Goal: Transaction & Acquisition: Purchase product/service

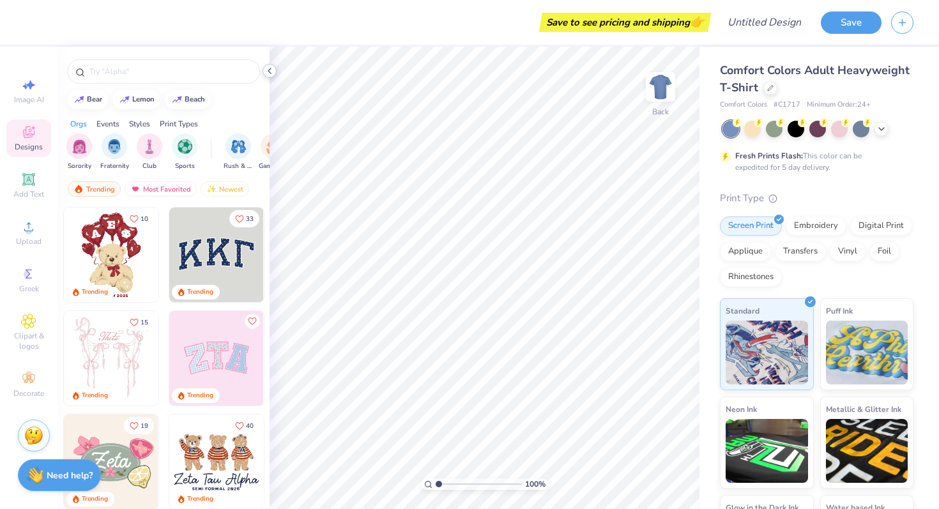
click at [269, 72] on polyline at bounding box center [269, 70] width 3 height 5
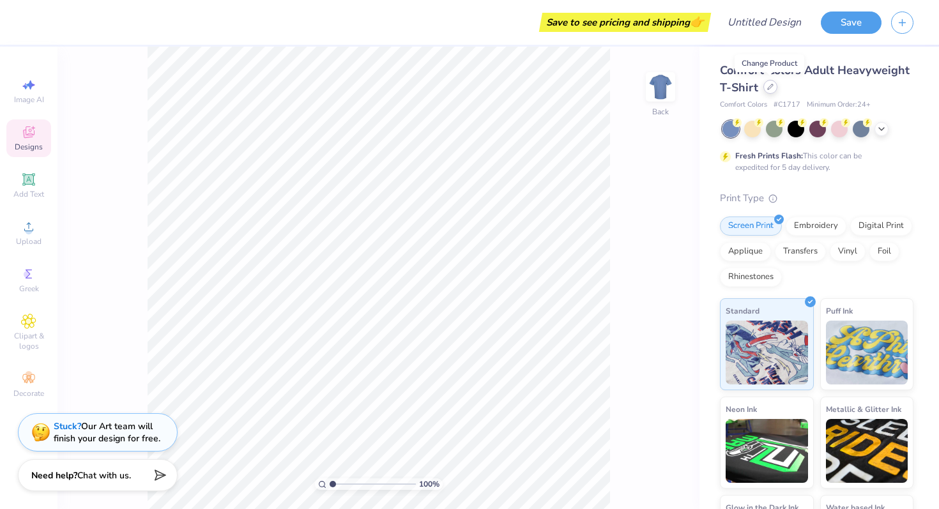
click at [772, 86] on icon at bounding box center [770, 87] width 6 height 6
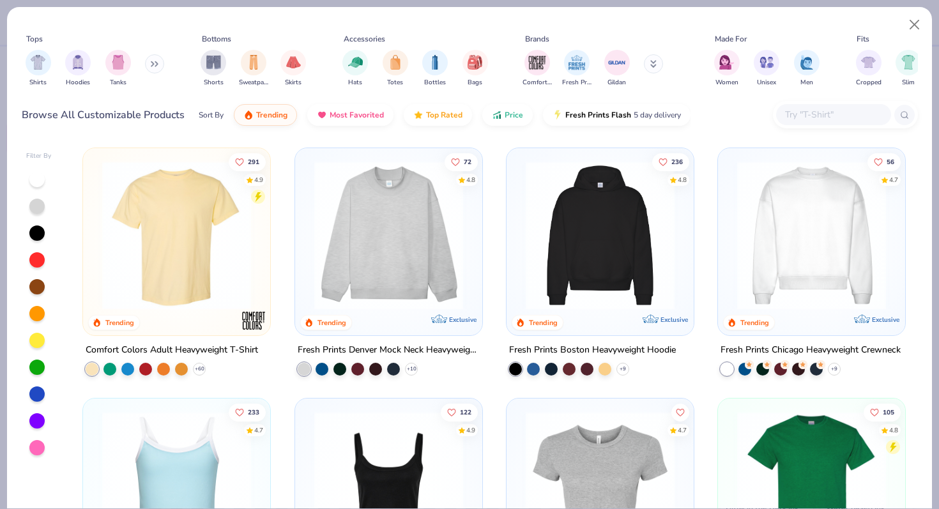
click at [158, 63] on icon at bounding box center [155, 64] width 8 height 6
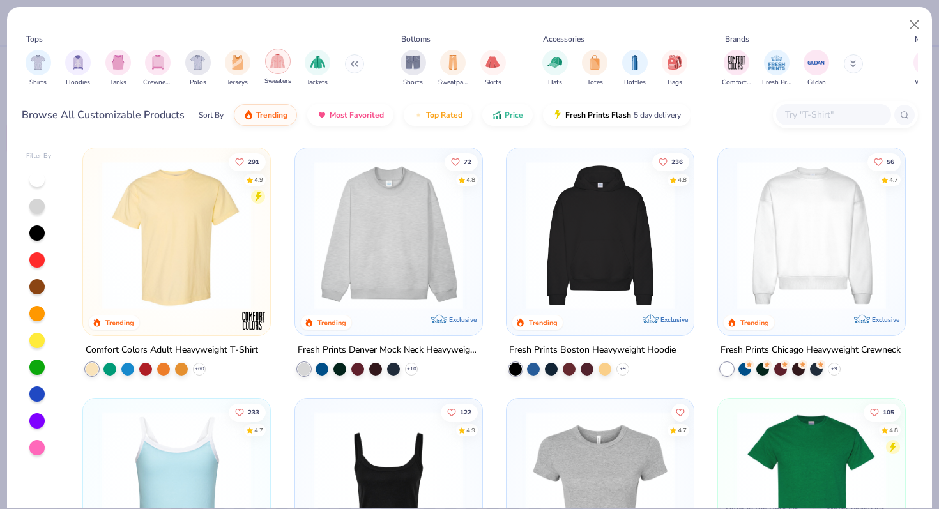
click at [284, 63] on img "filter for Sweaters" at bounding box center [277, 61] width 15 height 15
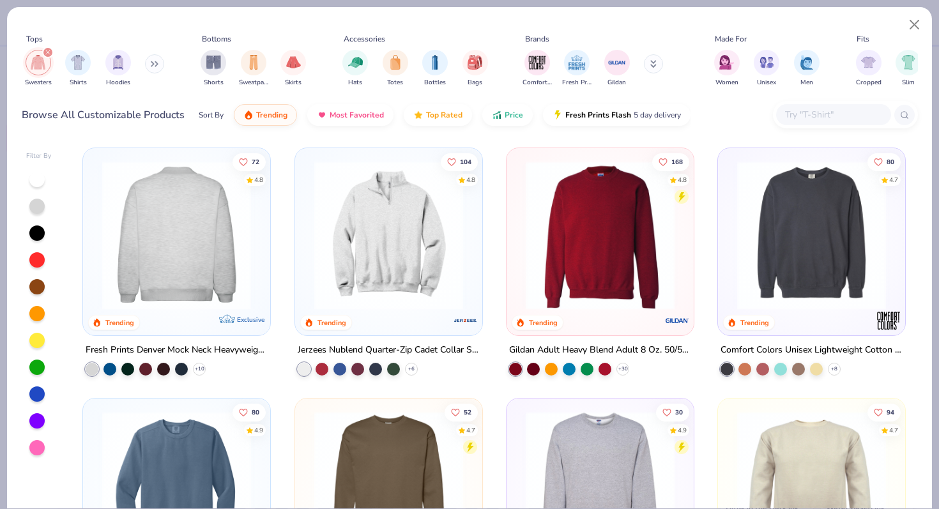
click at [96, 217] on img at bounding box center [15, 235] width 162 height 149
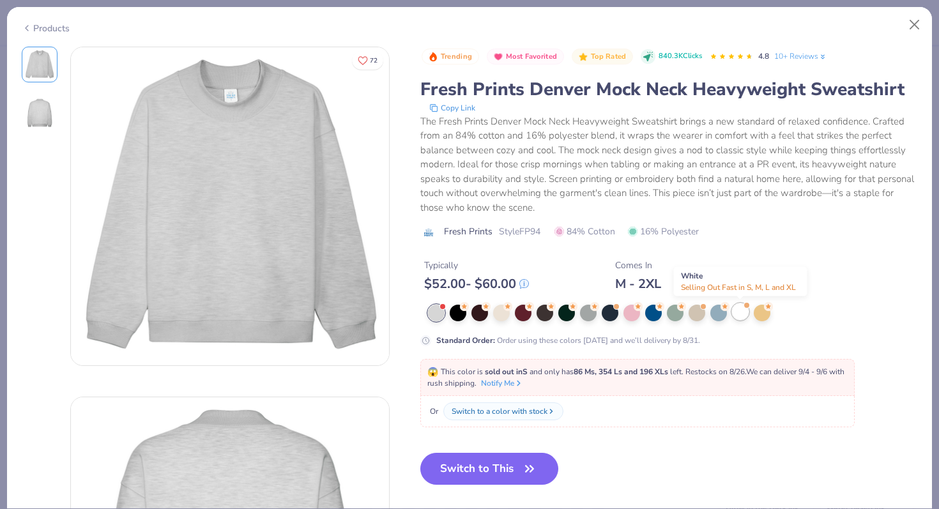
click at [737, 316] on div at bounding box center [740, 312] width 17 height 17
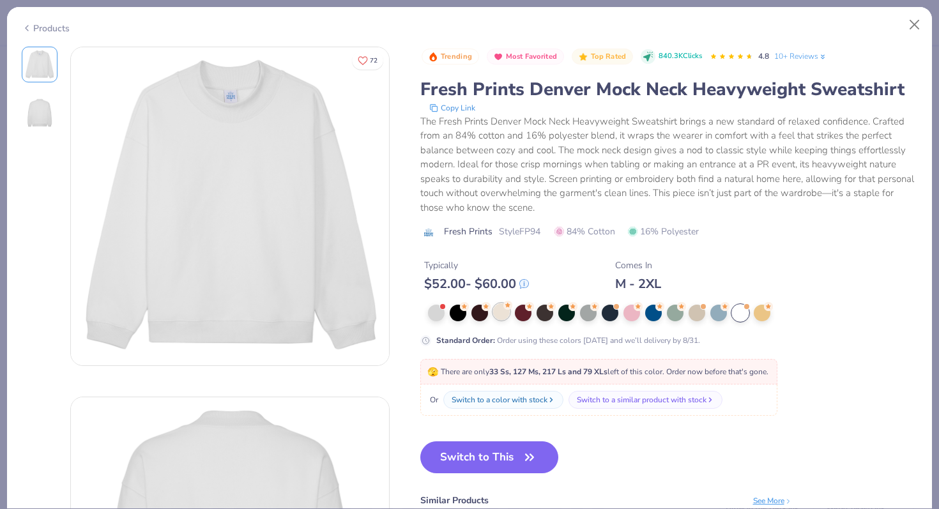
click at [499, 315] on div at bounding box center [501, 312] width 17 height 17
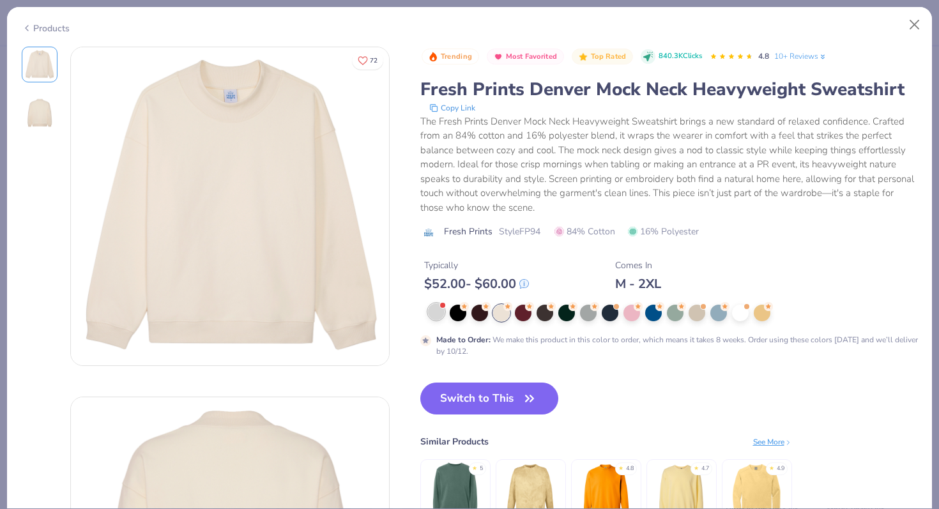
click at [439, 314] on div at bounding box center [436, 312] width 17 height 17
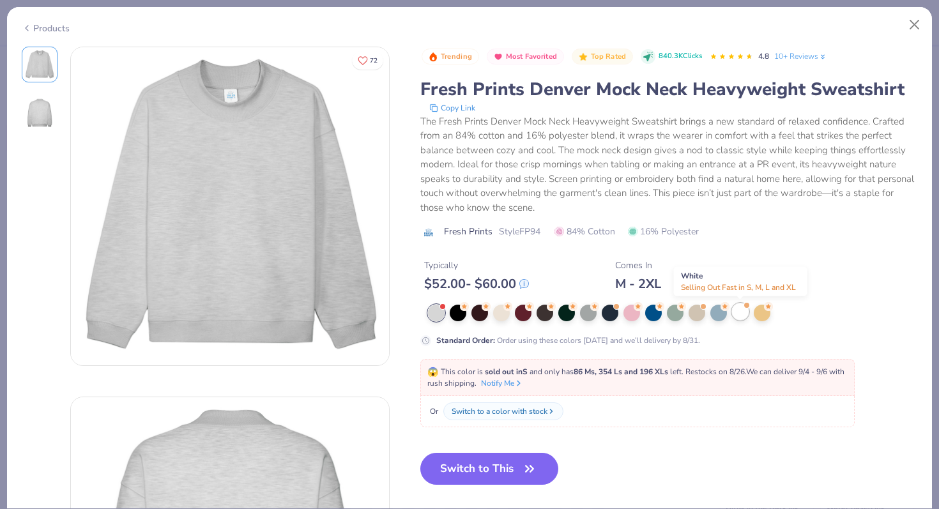
click at [743, 314] on div at bounding box center [740, 312] width 17 height 17
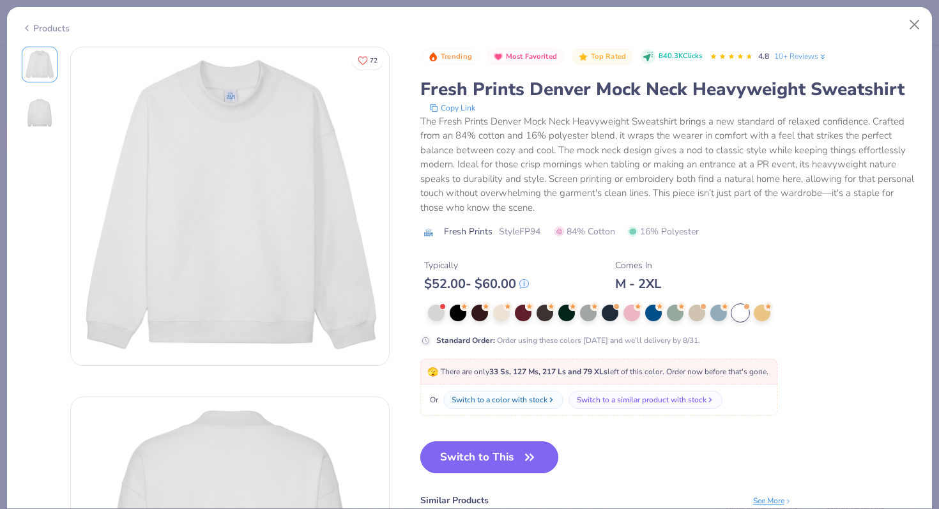
click at [507, 452] on button "Switch to This" at bounding box center [489, 458] width 139 height 32
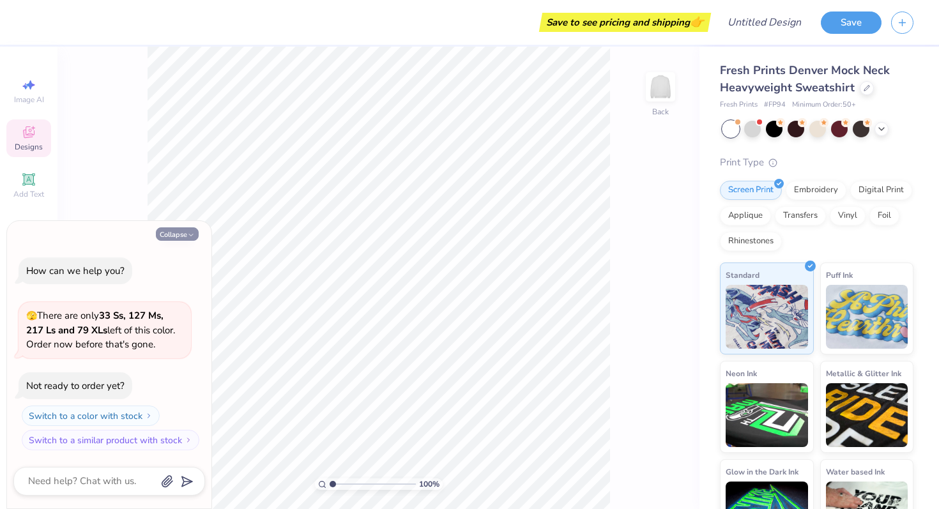
click at [192, 236] on icon "button" at bounding box center [191, 235] width 8 height 8
type textarea "x"
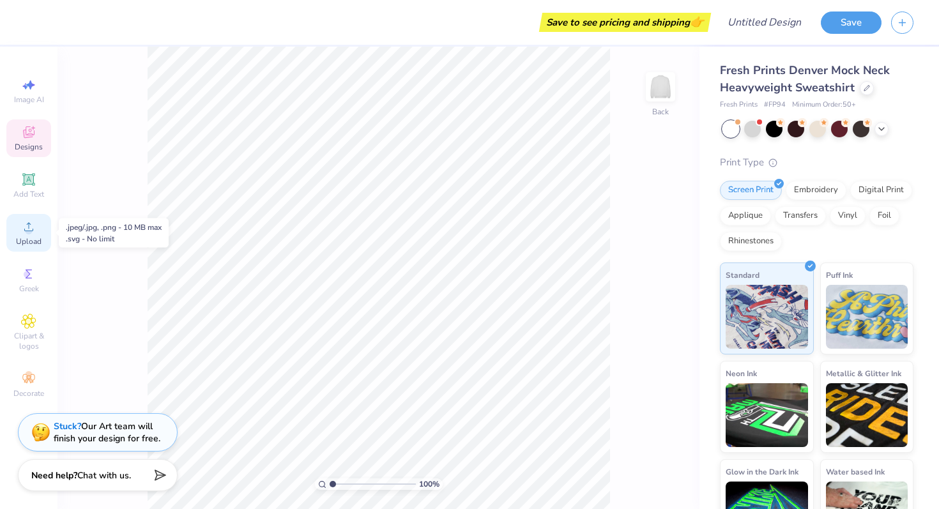
click at [40, 239] on span "Upload" at bounding box center [29, 241] width 26 height 10
drag, startPoint x: 27, startPoint y: 325, endPoint x: 36, endPoint y: 305, distance: 21.5
click at [36, 305] on div "Image AI Designs Add Text Upload Greek Clipart & logos Decorate" at bounding box center [28, 238] width 45 height 332
click at [32, 155] on div "Designs" at bounding box center [28, 138] width 45 height 38
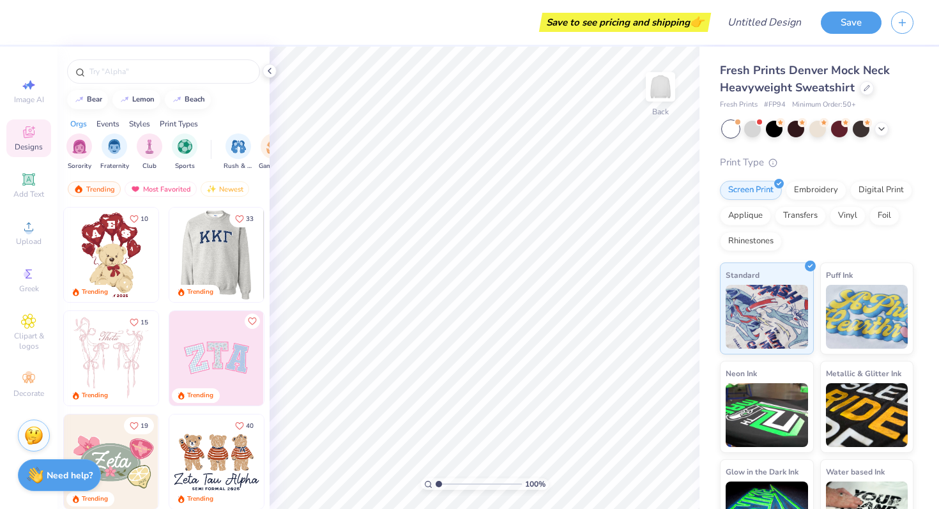
click at [169, 258] on img at bounding box center [122, 255] width 95 height 95
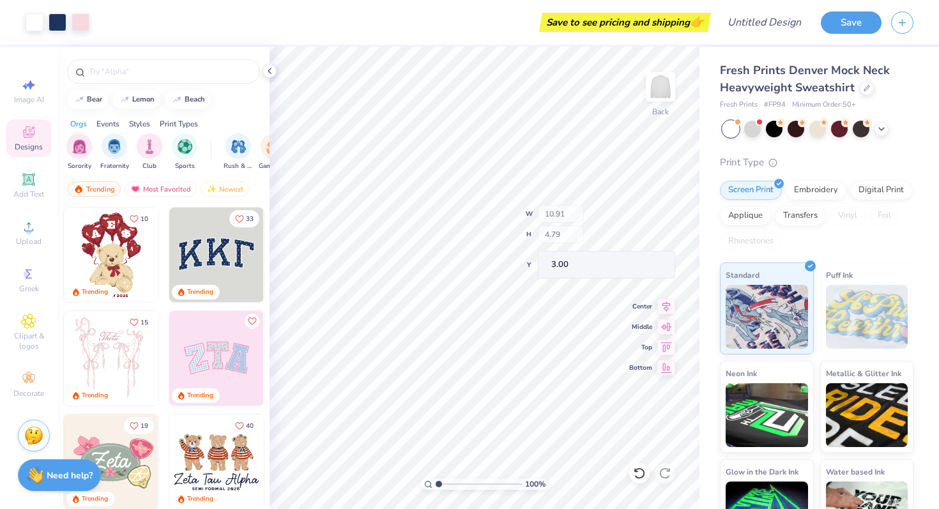
type input "10.72"
type input "4.57"
type input "3.09"
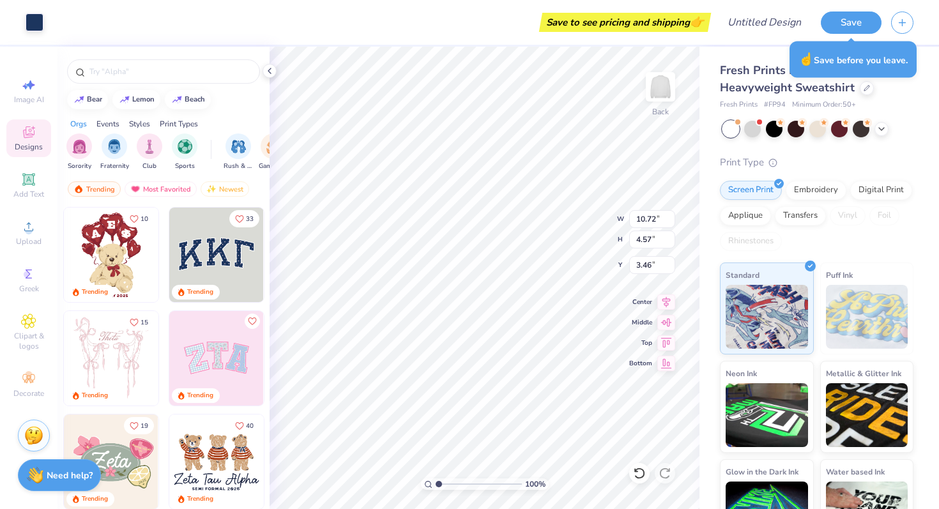
type input "3.00"
click at [217, 358] on img at bounding box center [216, 358] width 95 height 95
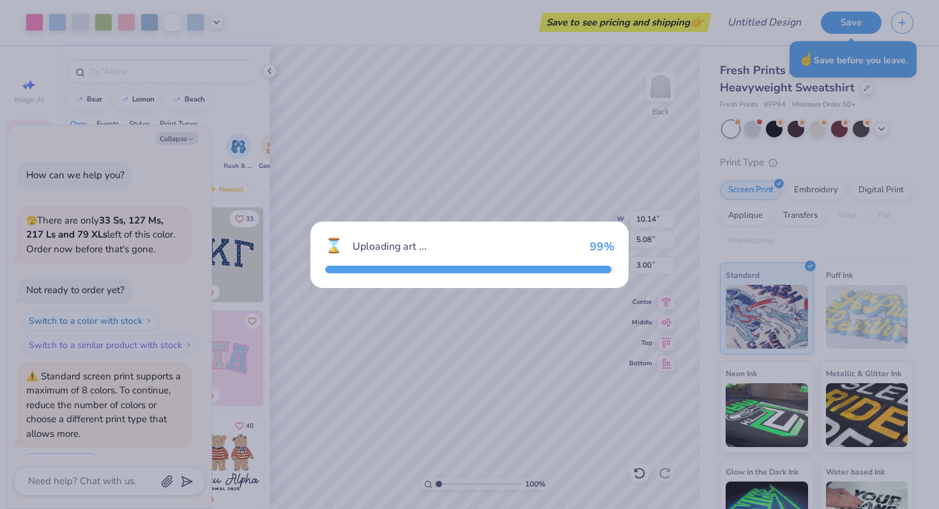
scroll to position [31, 0]
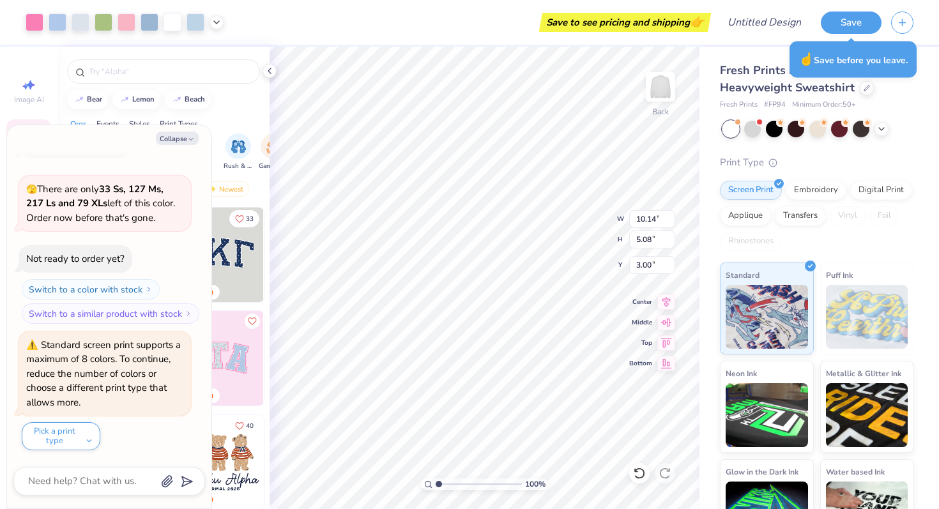
type textarea "x"
type input "6.92"
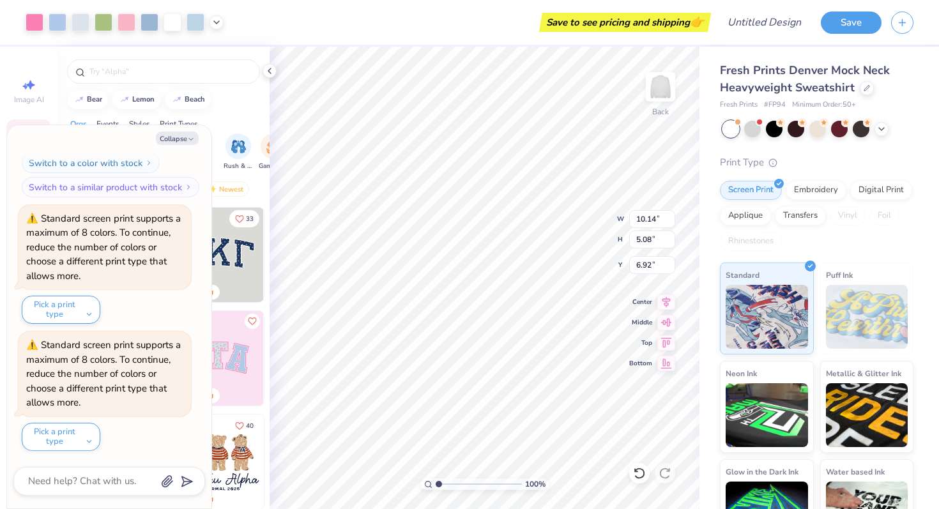
type textarea "x"
type input "2.15"
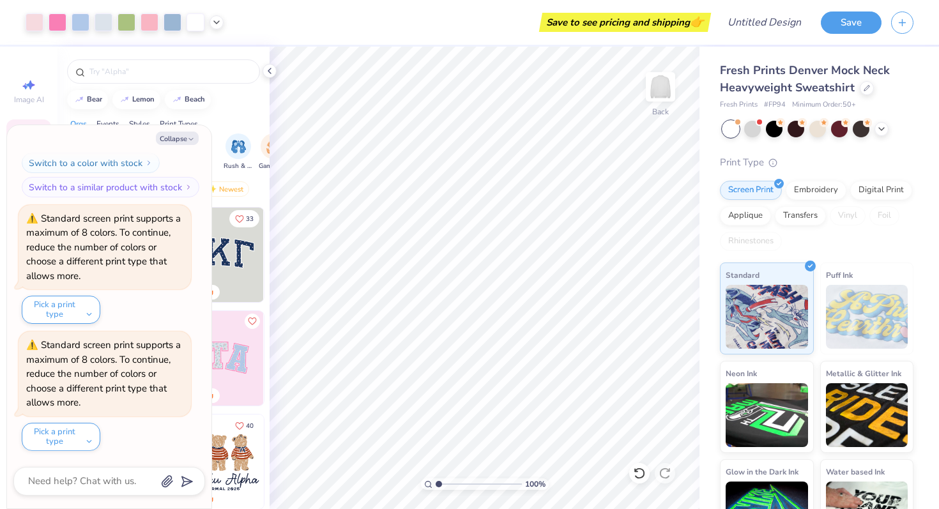
click at [233, 261] on img at bounding box center [216, 255] width 95 height 95
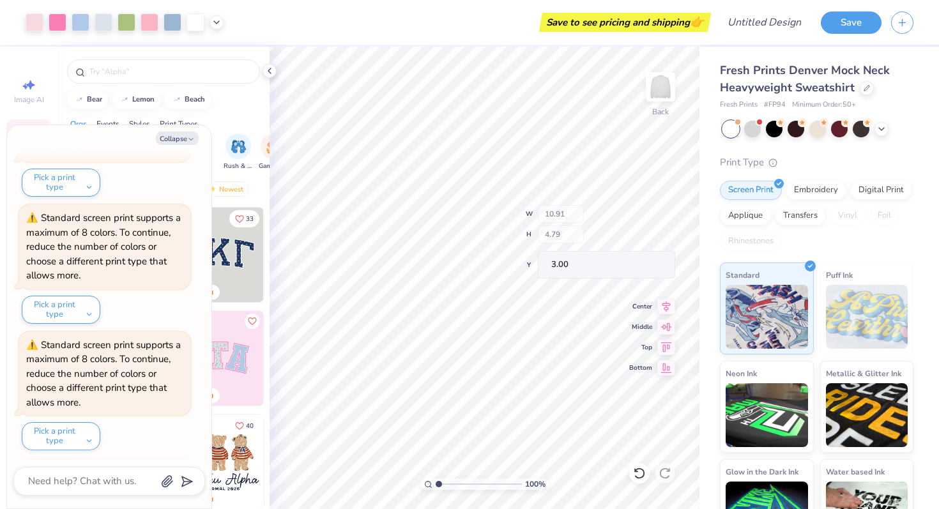
scroll to position [412, 0]
click at [182, 132] on button "Collapse" at bounding box center [177, 138] width 43 height 13
type textarea "x"
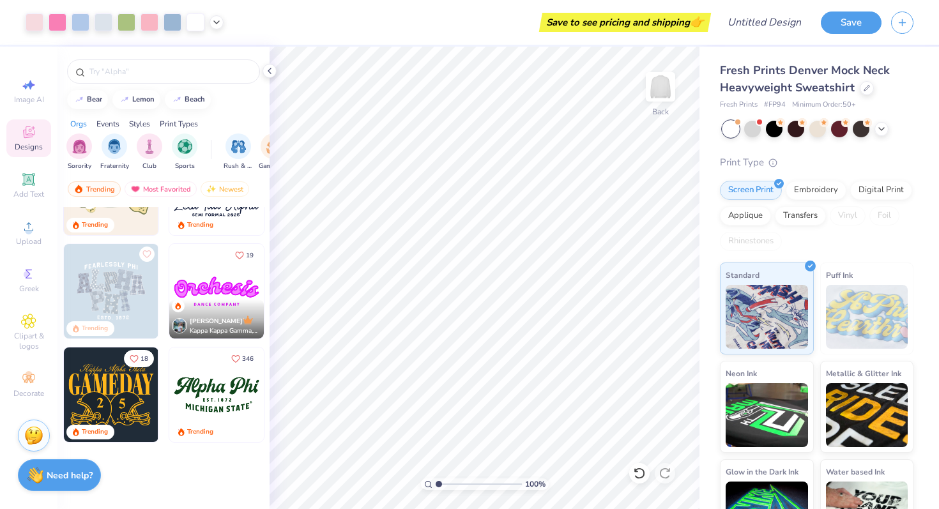
scroll to position [0, 0]
